Goal: Transaction & Acquisition: Purchase product/service

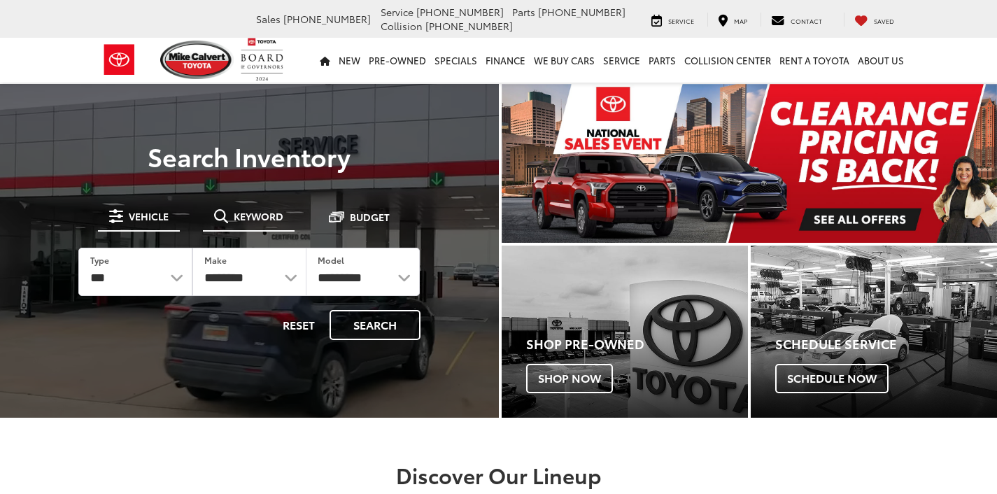
click at [264, 223] on button "Keyword" at bounding box center [249, 216] width 92 height 25
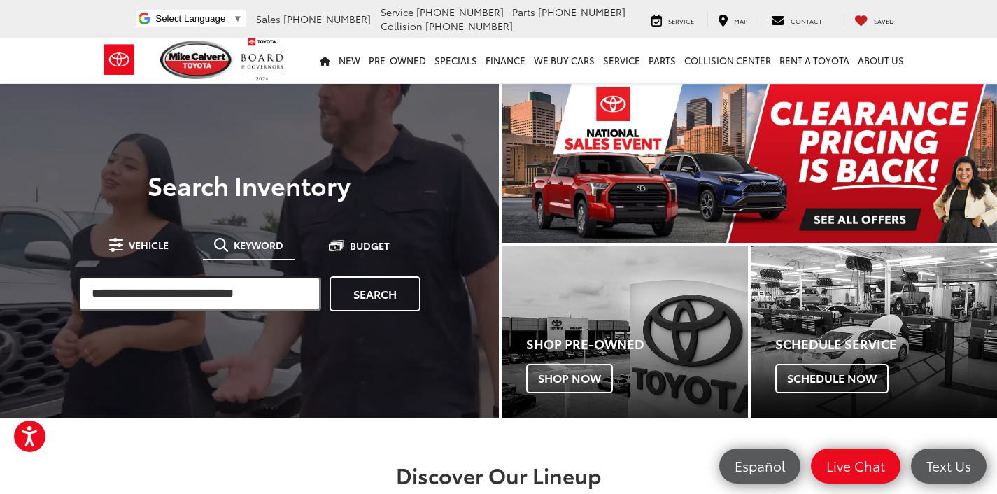
click at [197, 304] on input "search" at bounding box center [199, 293] width 243 height 35
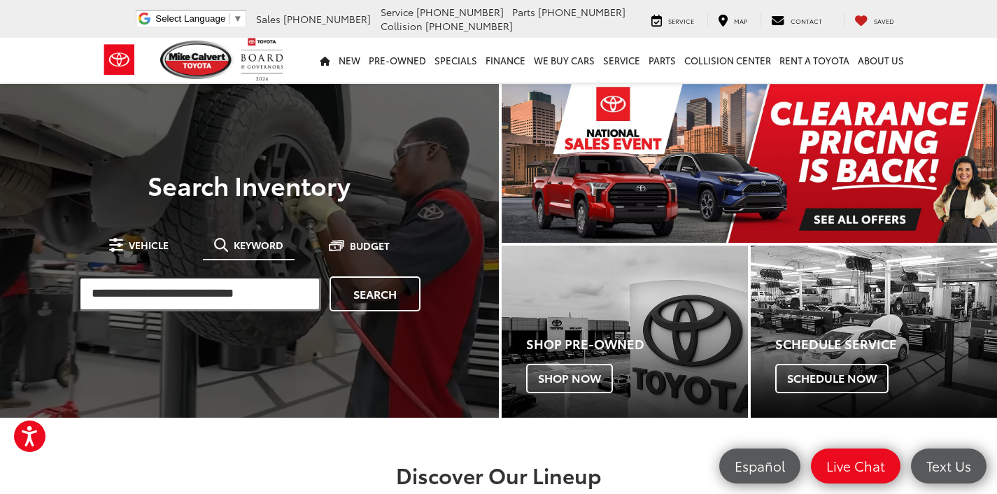
paste input "*******"
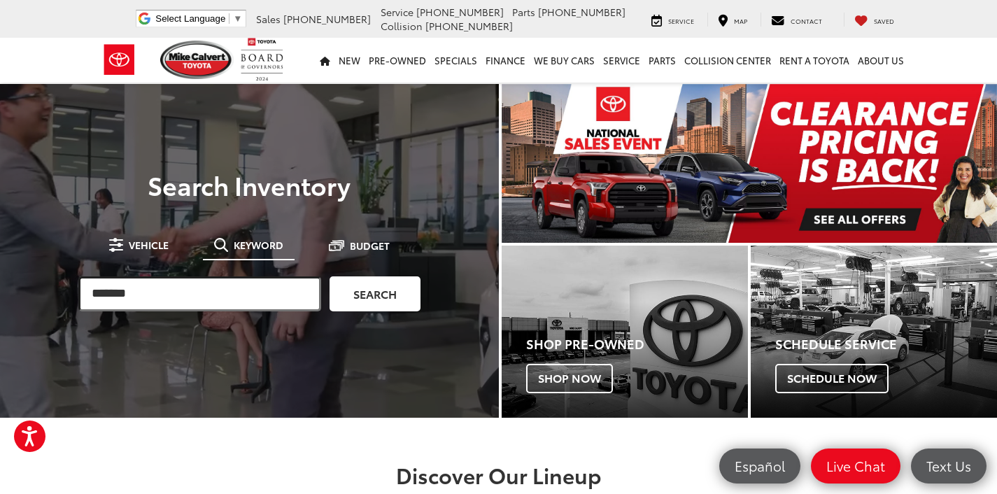
type input "*******"
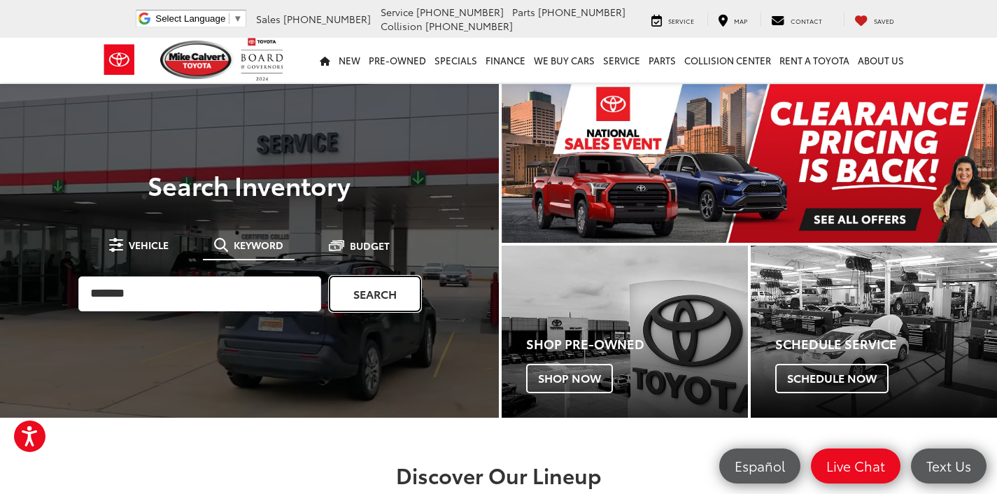
click at [381, 300] on link "Search" at bounding box center [375, 293] width 91 height 35
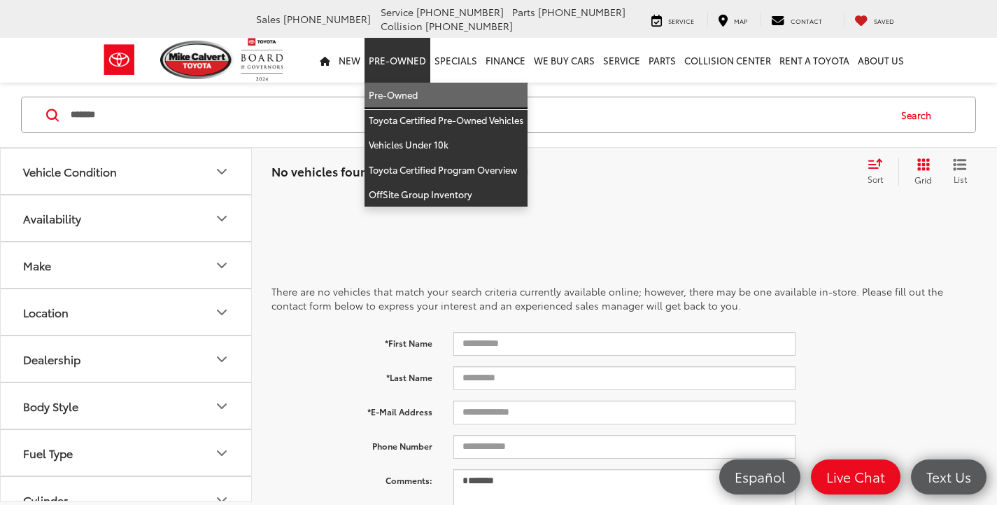
click at [393, 92] on link "Pre-Owned" at bounding box center [446, 95] width 163 height 25
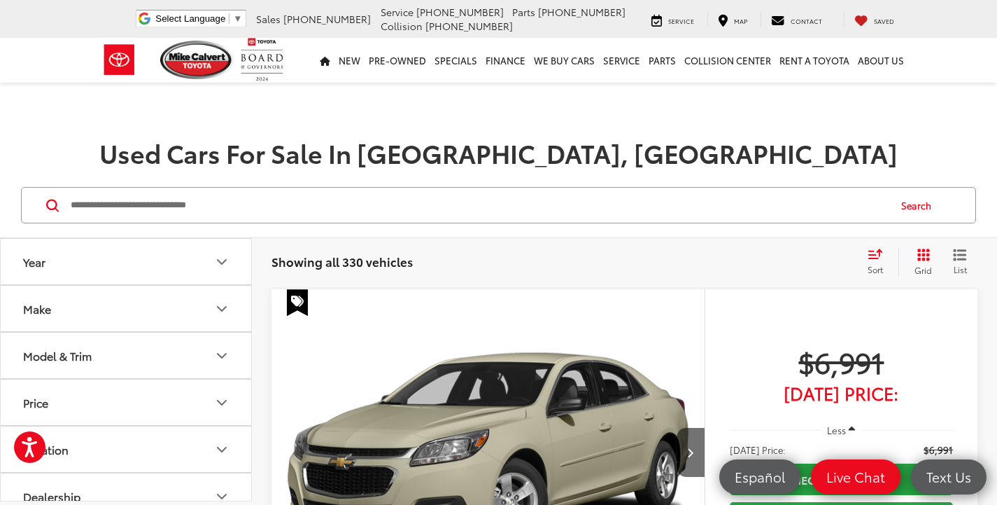
click at [831, 143] on h1 "Used Cars For Sale In Houston, TX" at bounding box center [498, 153] width 997 height 28
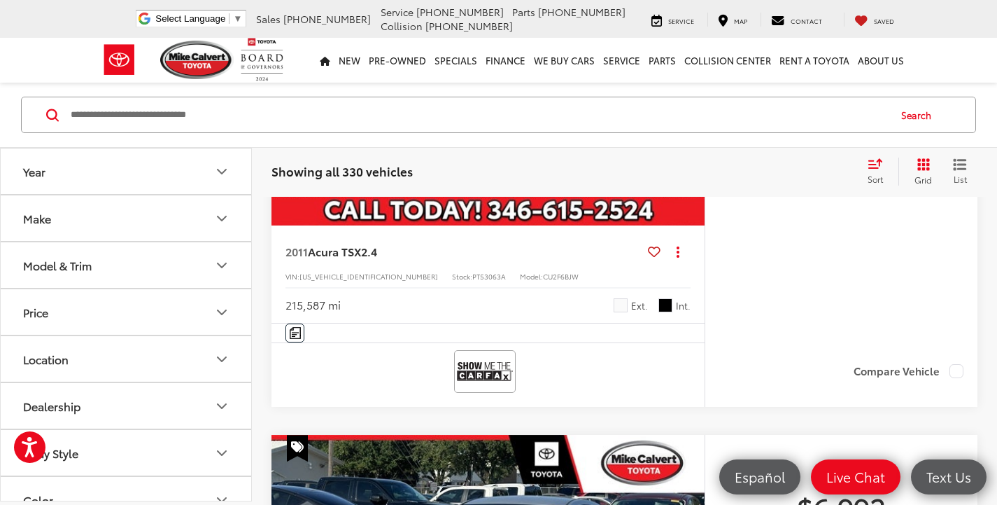
scroll to position [2449, 0]
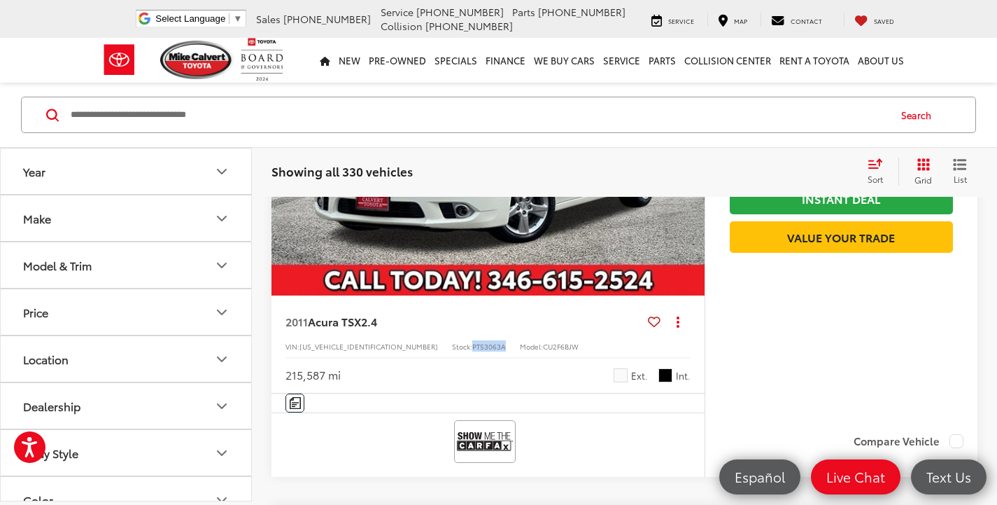
drag, startPoint x: 409, startPoint y: 356, endPoint x: 446, endPoint y: 358, distance: 37.8
click at [447, 350] on div "VIN: JH4CU2F66BC000206 Stock: PT53063A Model: CU2F6BJW" at bounding box center [488, 345] width 405 height 10
copy span "PT53063A"
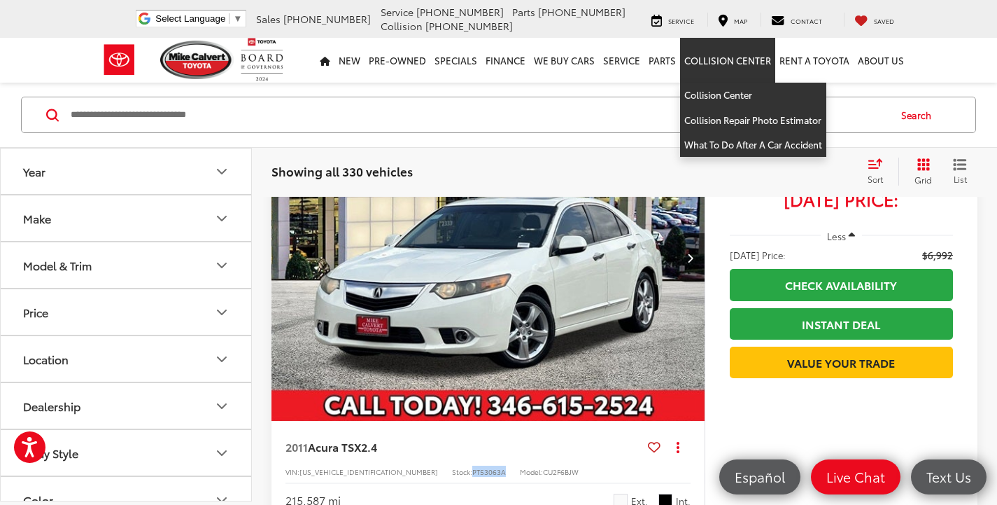
scroll to position [2309, 0]
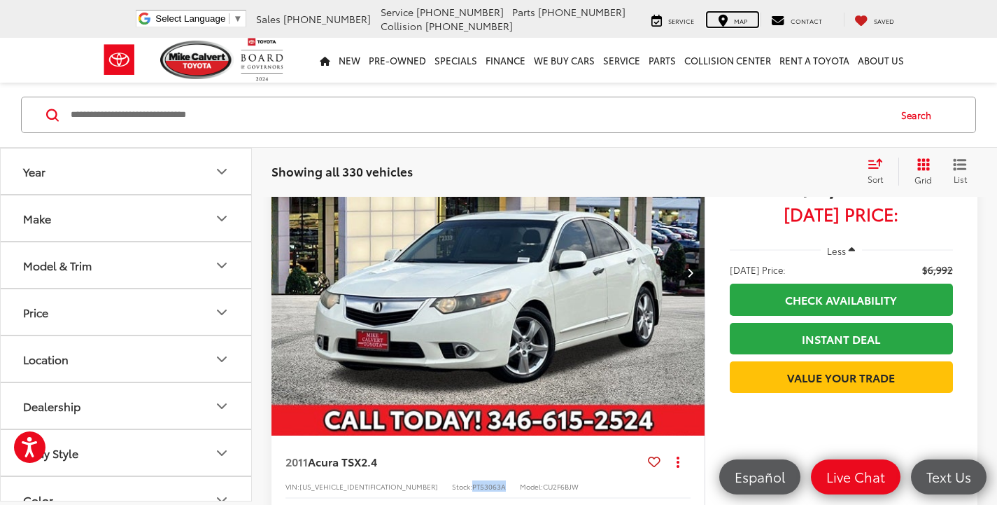
click at [728, 20] on icon at bounding box center [723, 20] width 9 height 1
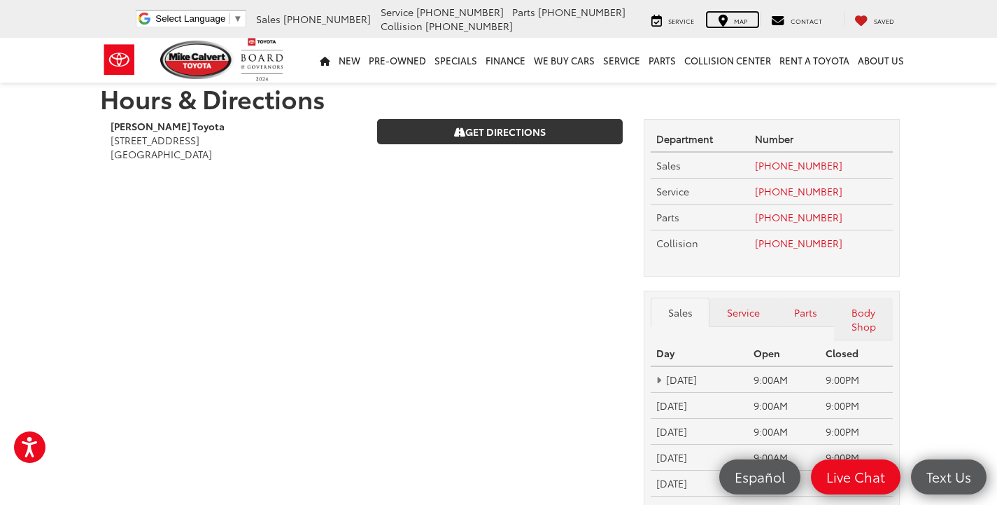
click at [739, 20] on span "Map" at bounding box center [740, 20] width 13 height 9
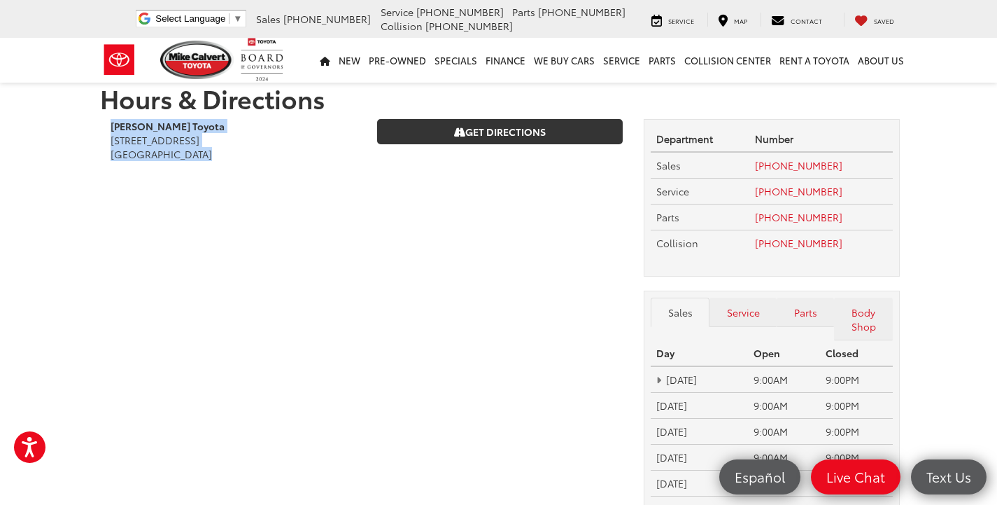
drag, startPoint x: 228, startPoint y: 154, endPoint x: 102, endPoint y: 124, distance: 129.5
click at [102, 124] on div "[PERSON_NAME] Toyota [STREET_ADDRESS] [GEOGRAPHIC_DATA]" at bounding box center [233, 147] width 267 height 56
copy div "[PERSON_NAME] Toyota [STREET_ADDRESS]"
click at [335, 69] on link "Home" at bounding box center [325, 60] width 19 height 45
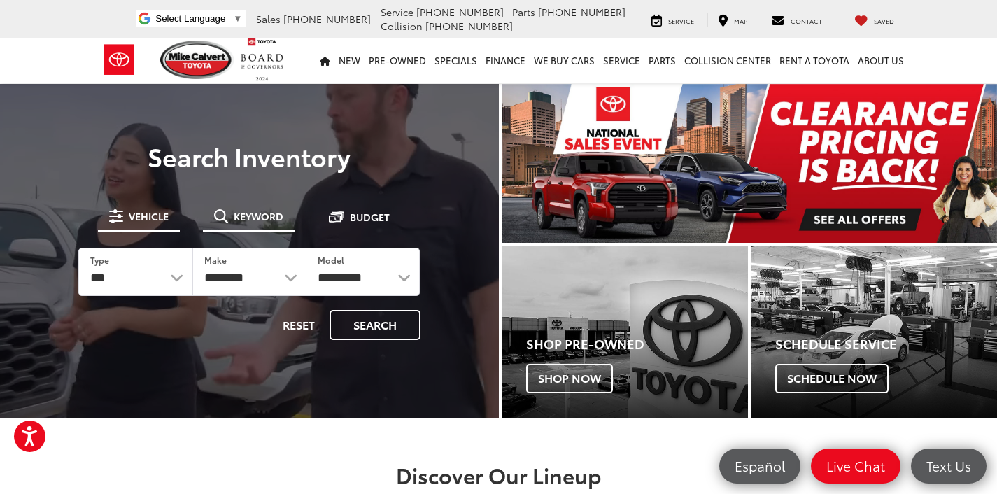
click at [255, 223] on button "Keyword" at bounding box center [249, 216] width 92 height 25
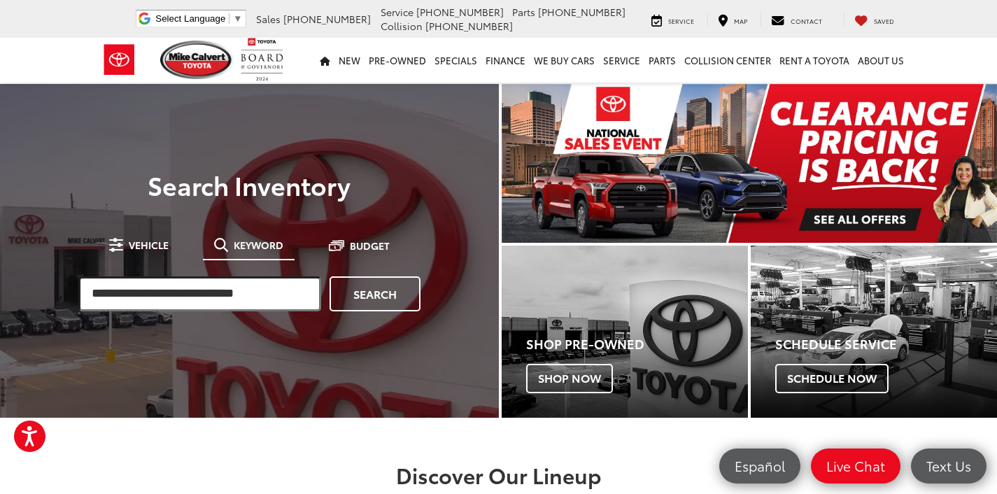
click at [238, 295] on input "search" at bounding box center [199, 293] width 243 height 35
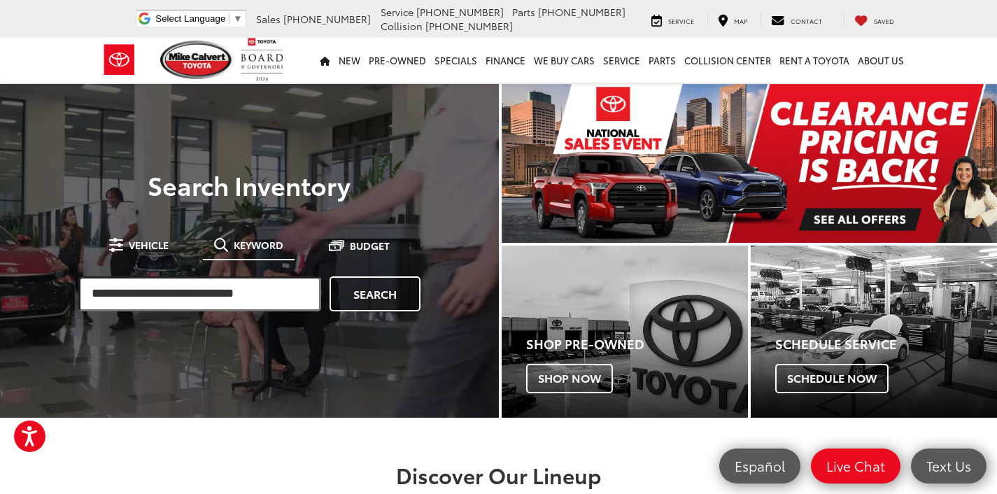
type input "*"
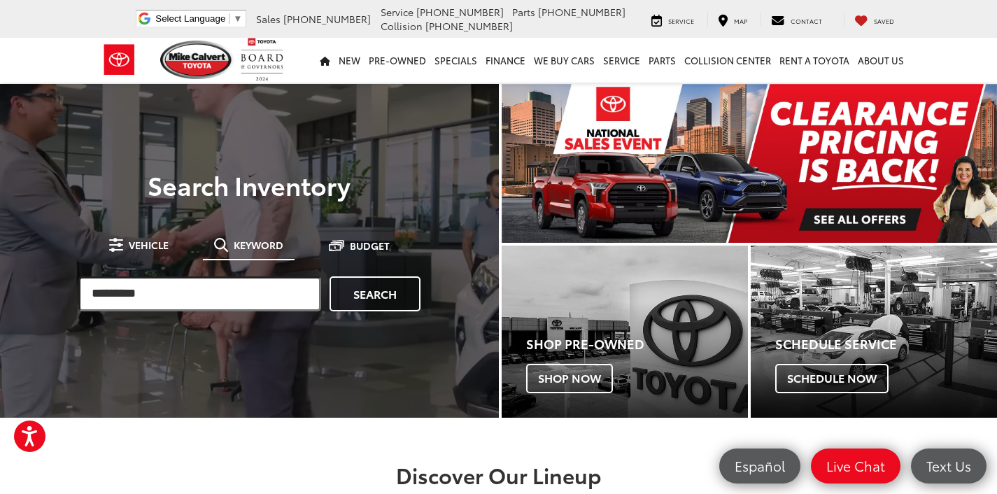
type input "*********"
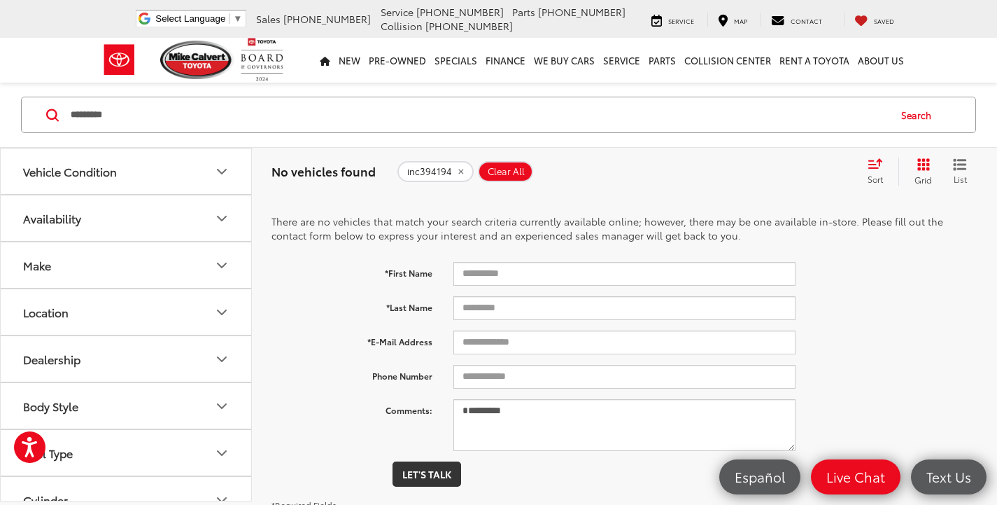
scroll to position [140, 0]
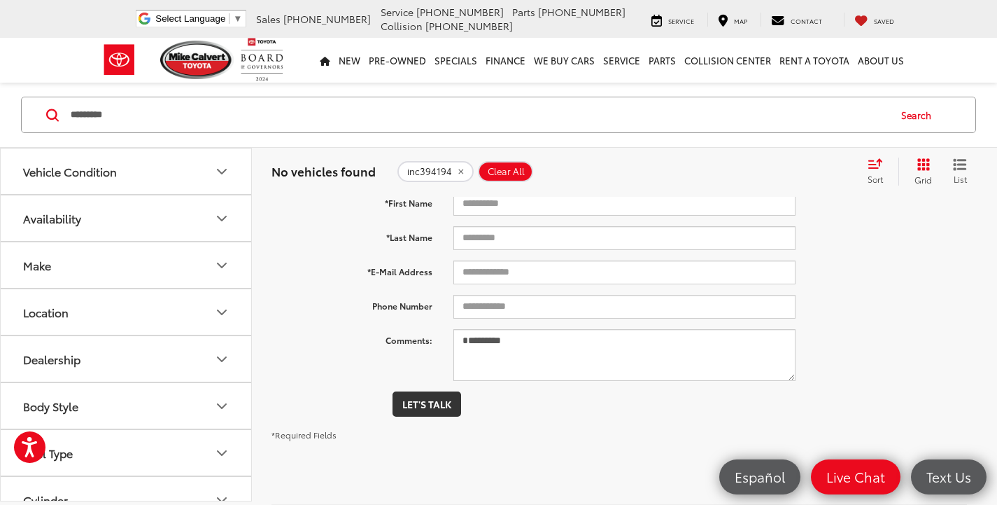
click at [872, 118] on input "*********" at bounding box center [478, 115] width 819 height 34
click at [871, 119] on input "*********" at bounding box center [478, 115] width 819 height 34
type input "*"
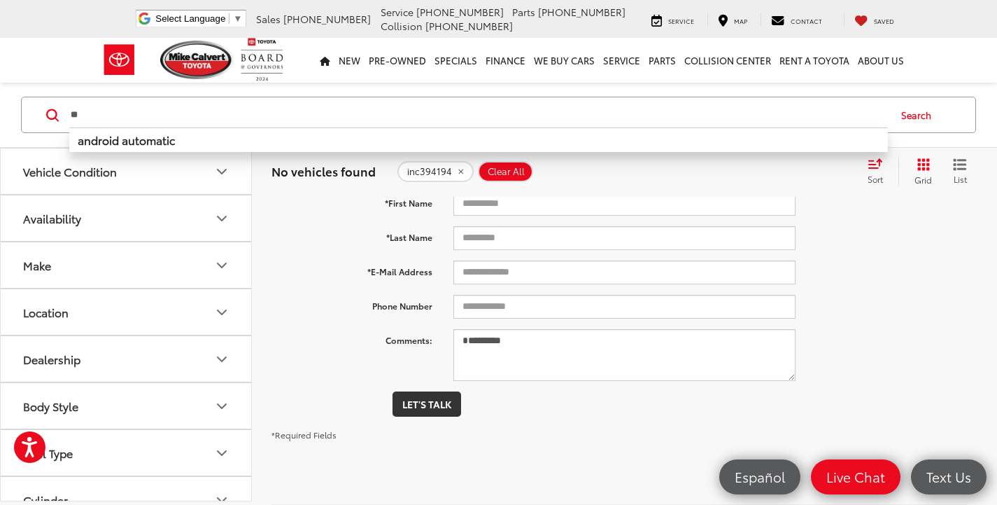
type input "*"
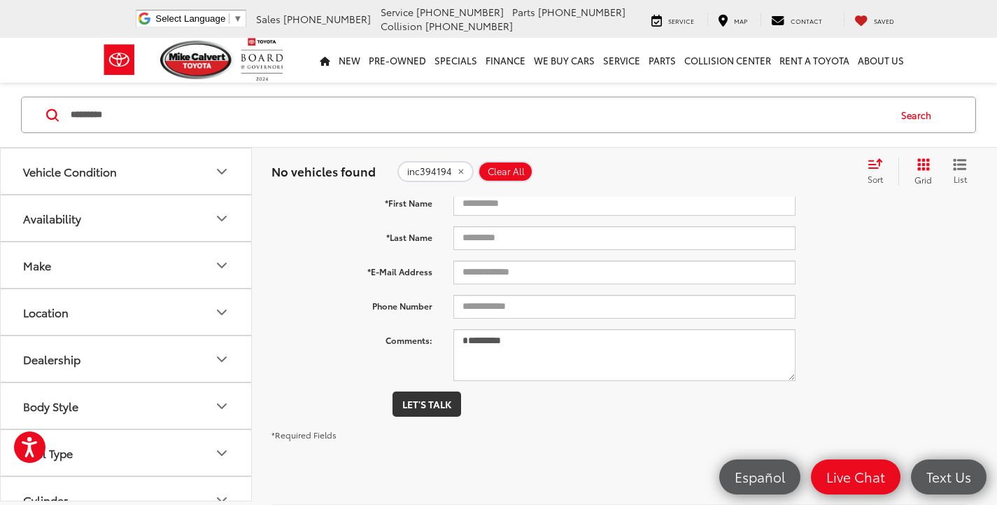
type input "*********"
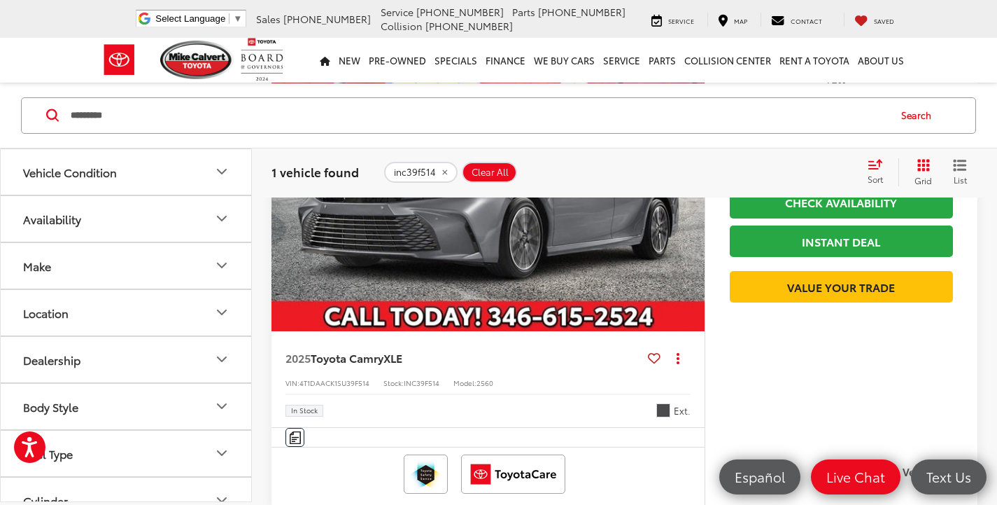
scroll to position [210, 0]
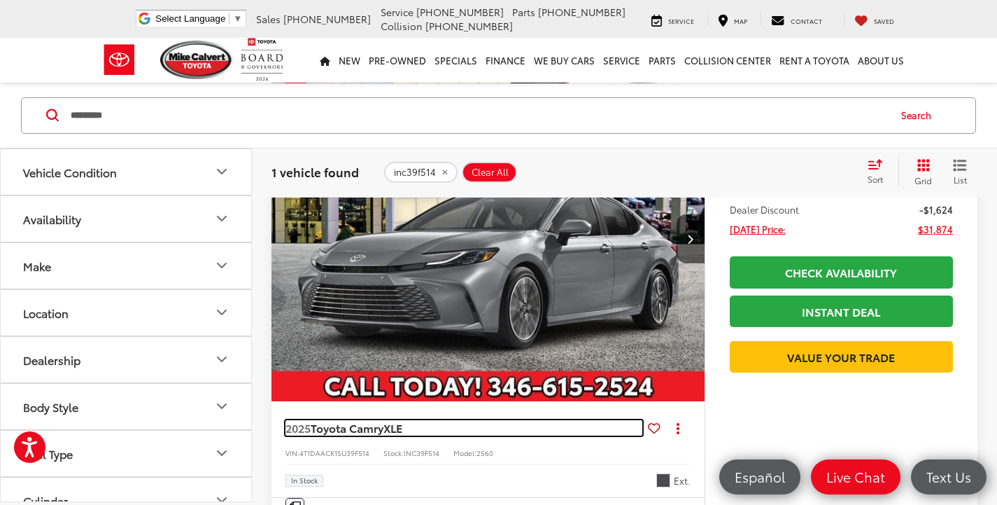
click at [357, 421] on span "Toyota Camry" at bounding box center [347, 427] width 73 height 16
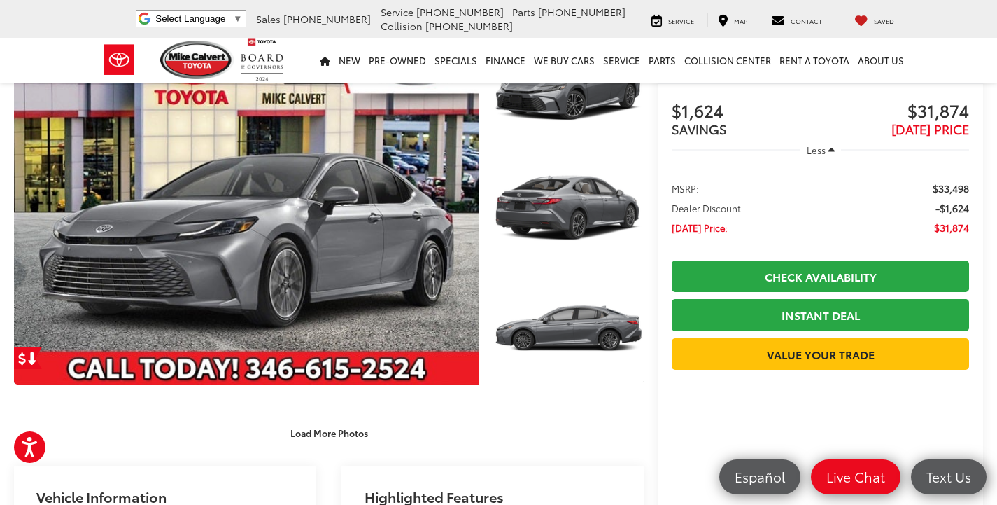
scroll to position [70, 0]
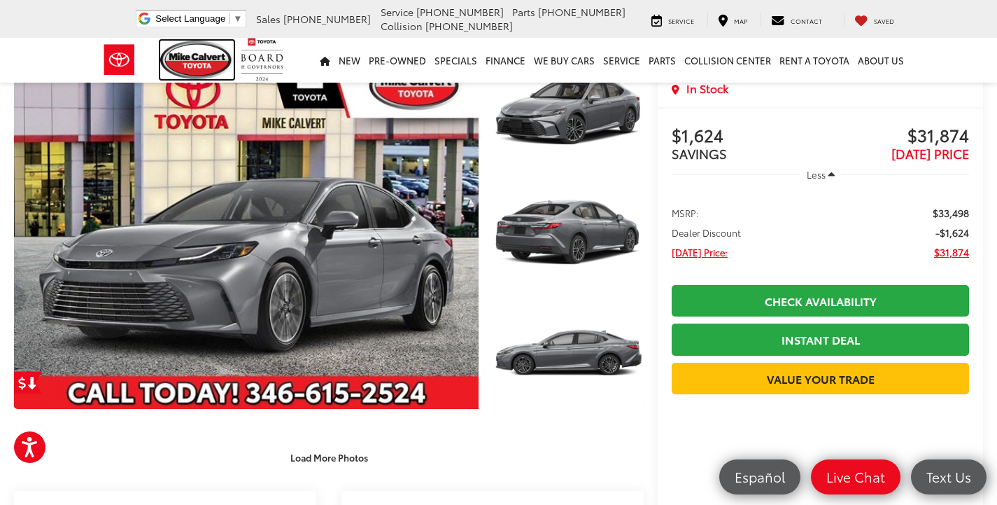
click at [202, 54] on img at bounding box center [197, 60] width 74 height 38
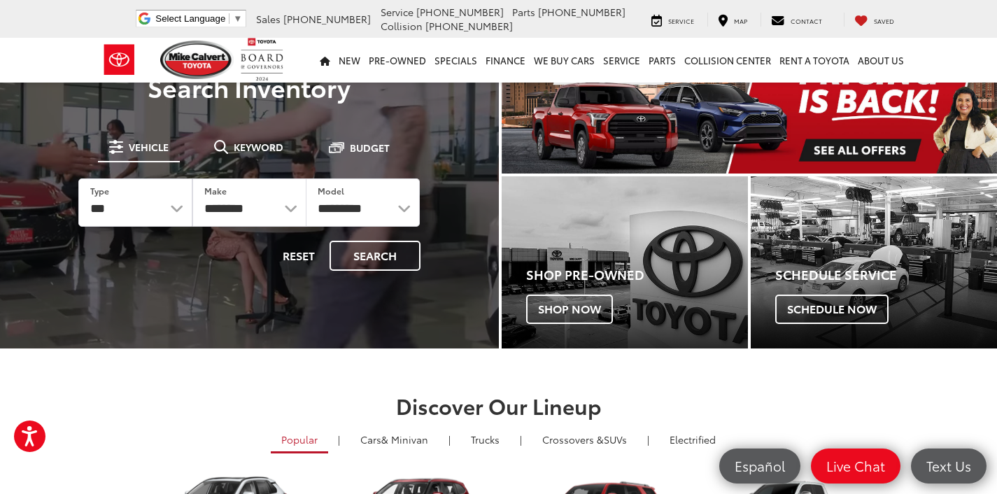
scroll to position [70, 0]
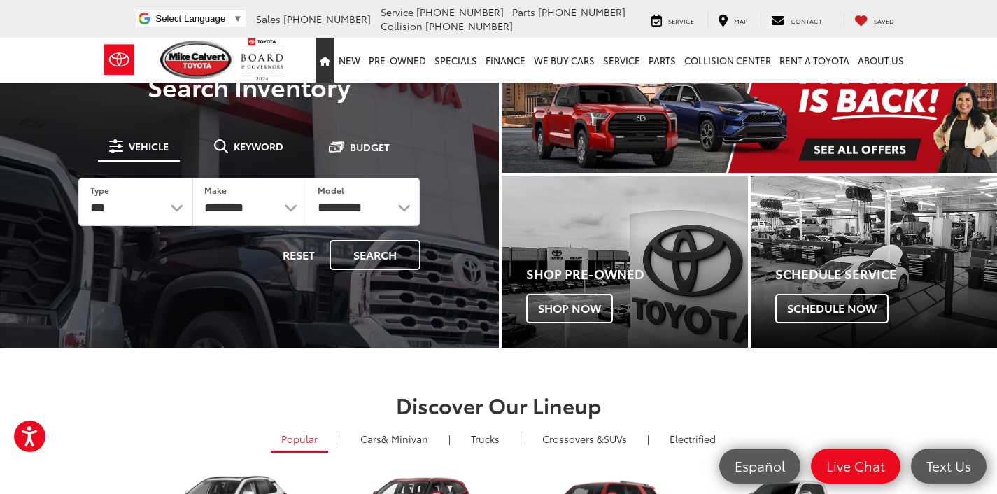
click at [335, 72] on link "Home" at bounding box center [325, 60] width 19 height 45
